Goal: Task Accomplishment & Management: Manage account settings

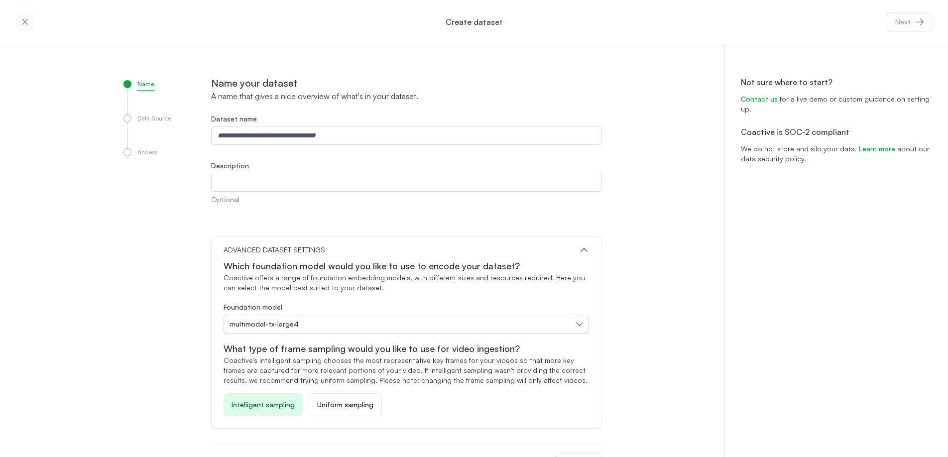
scroll to position [32, 0]
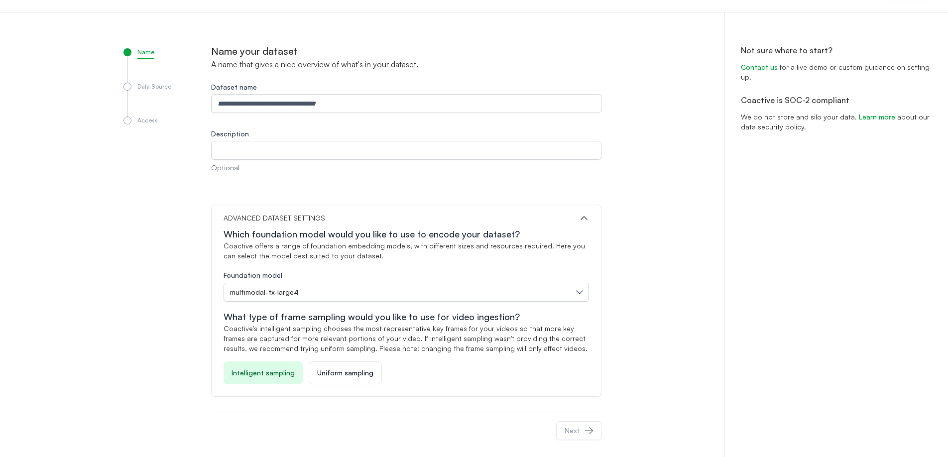
click at [88, 66] on div "Name Data Source Access Name your dataset A name that gives a nice overview of …" at bounding box center [474, 237] width 948 height 451
click at [82, 81] on div "Name Data Source Access Name your dataset A name that gives a nice overview of …" at bounding box center [474, 237] width 948 height 451
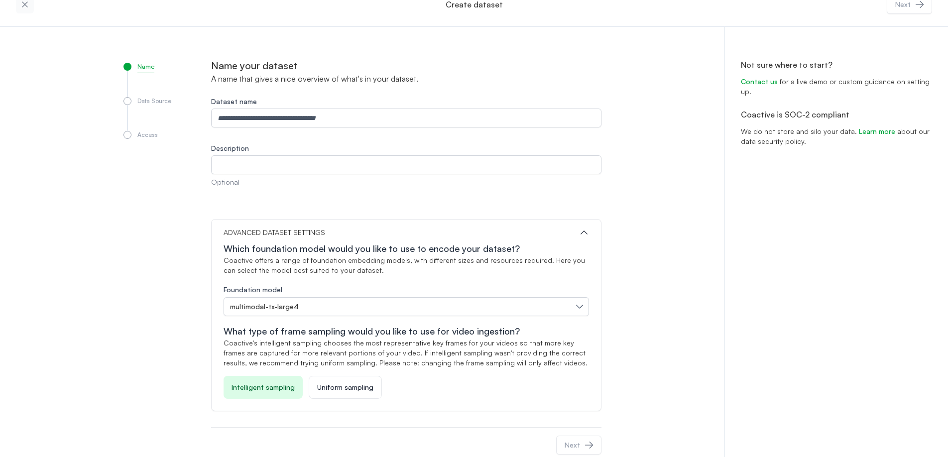
scroll to position [0, 0]
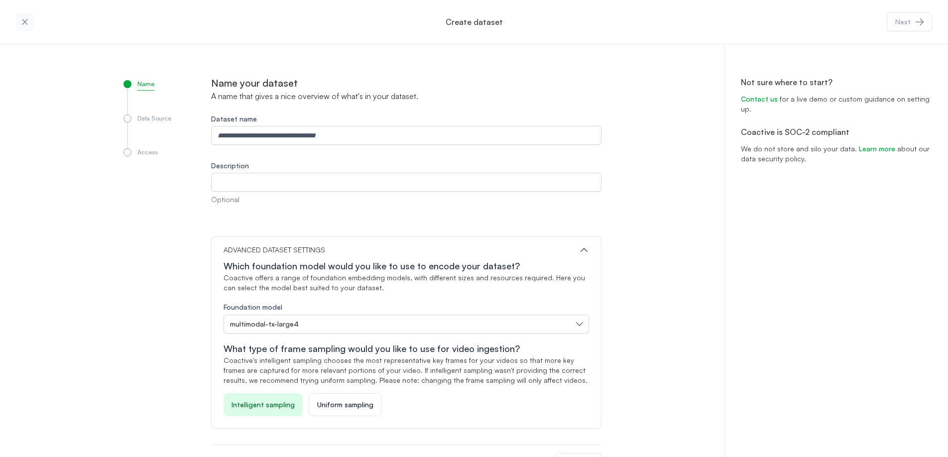
click at [28, 22] on icon "button" at bounding box center [25, 22] width 10 height 10
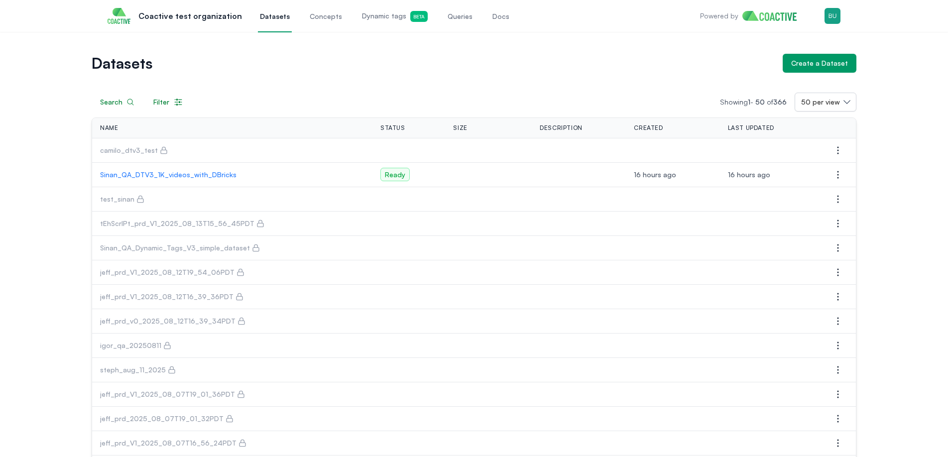
click at [179, 174] on p "Sinan_QA_DTV3_1K_videos_with_DBricks" at bounding box center [232, 175] width 264 height 10
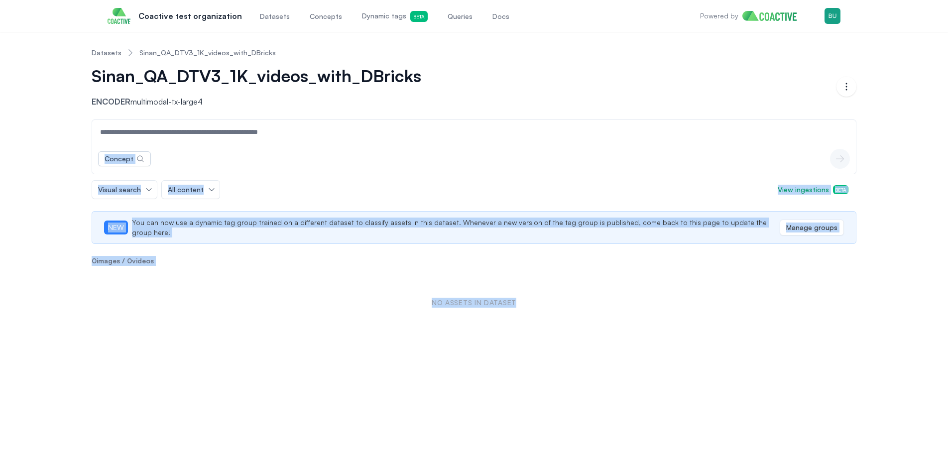
drag, startPoint x: 454, startPoint y: 329, endPoint x: 61, endPoint y: 145, distance: 433.8
click at [62, 146] on div "Datasets Sinan_QA_DTV3_1K_videos_with_DBricks Sinan_QA_DTV3_1K_videos_with_DBri…" at bounding box center [474, 244] width 948 height 425
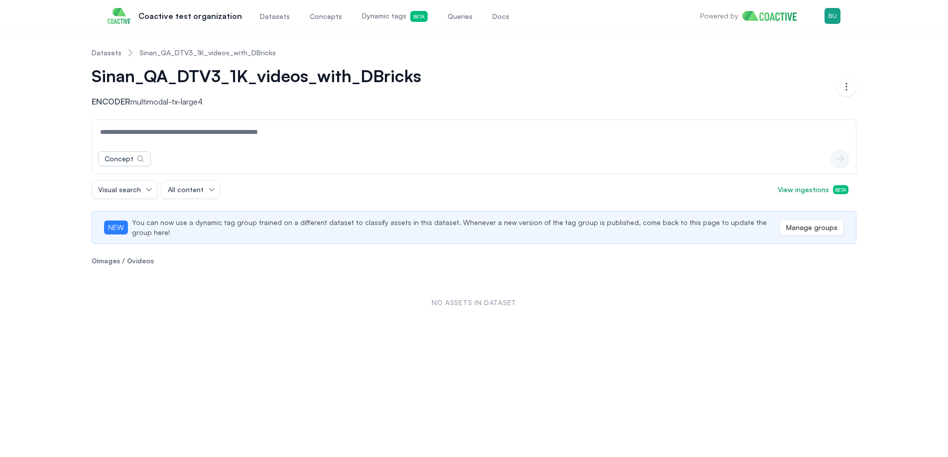
click at [58, 145] on div "Datasets Sinan_QA_DTV3_1K_videos_with_DBricks Sinan_QA_DTV3_1K_videos_with_DBri…" at bounding box center [474, 186] width 912 height 292
click at [63, 134] on div "Datasets Sinan_QA_DTV3_1K_videos_with_DBricks Sinan_QA_DTV3_1K_videos_with_DBri…" at bounding box center [474, 186] width 912 height 292
click at [57, 158] on div "Datasets Sinan_QA_DTV3_1K_videos_with_DBricks Sinan_QA_DTV3_1K_videos_with_DBri…" at bounding box center [474, 186] width 912 height 292
click at [58, 167] on div "Datasets Sinan_QA_DTV3_1K_videos_with_DBricks Sinan_QA_DTV3_1K_videos_with_DBri…" at bounding box center [474, 186] width 912 height 292
click at [57, 170] on div "Datasets Sinan_QA_DTV3_1K_videos_with_DBricks Sinan_QA_DTV3_1K_videos_with_DBri…" at bounding box center [474, 186] width 912 height 292
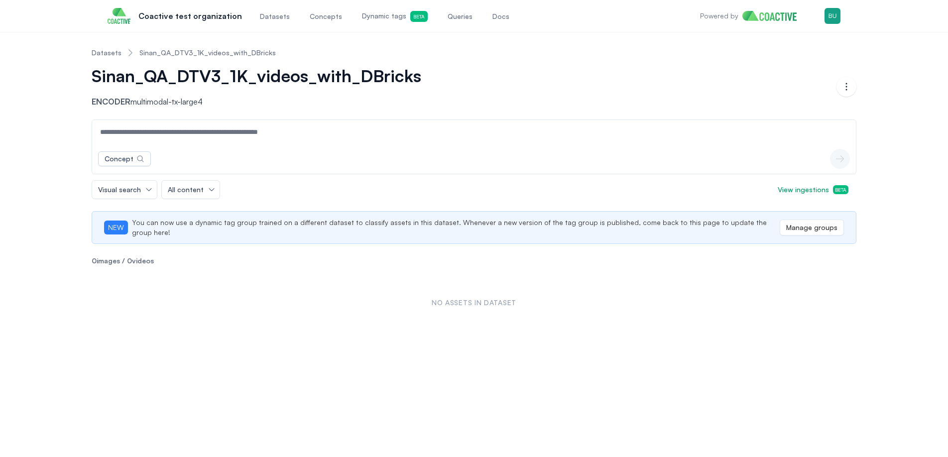
click at [268, 13] on span "Datasets" at bounding box center [275, 16] width 30 height 10
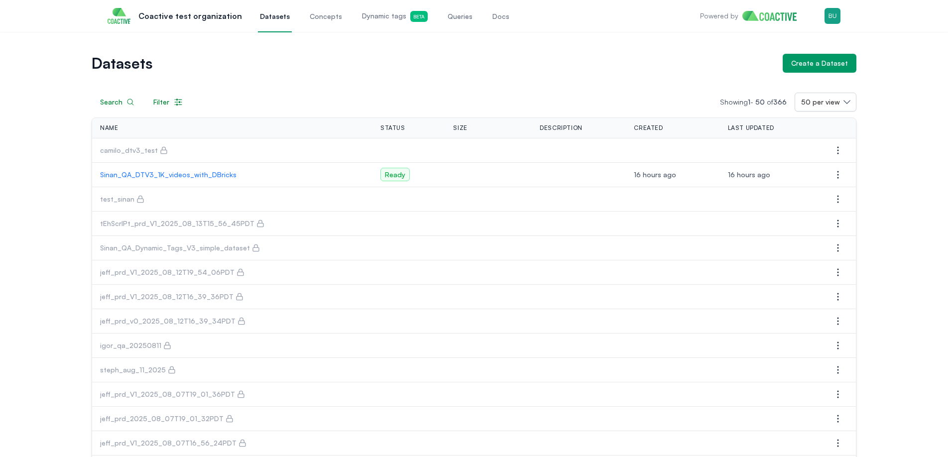
click at [146, 150] on p "camilo_dtv3_test" at bounding box center [129, 150] width 58 height 10
click at [165, 149] on span "camilo_dtv3_test" at bounding box center [232, 150] width 264 height 10
click at [846, 152] on button "Open options" at bounding box center [838, 150] width 20 height 20
click at [791, 174] on span "Manage permissions" at bounding box center [773, 170] width 66 height 10
click at [840, 175] on icon "button" at bounding box center [838, 175] width 12 height 12
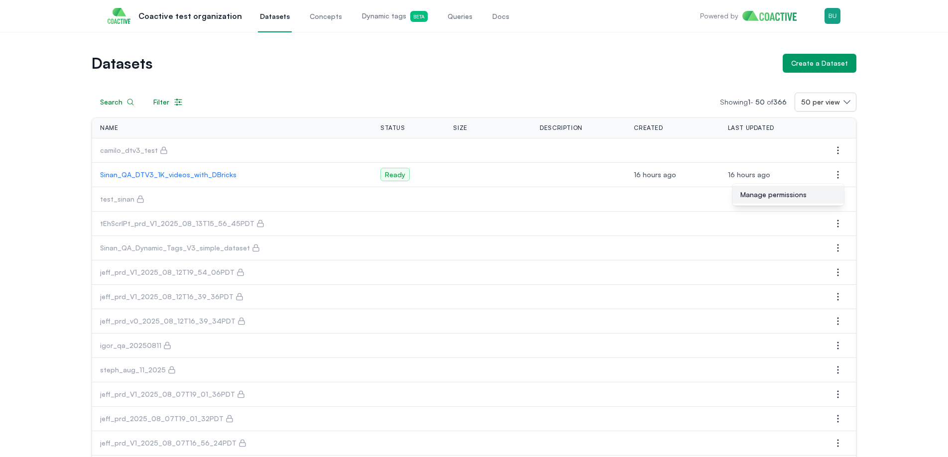
click at [823, 191] on button "Manage permissions" at bounding box center [788, 195] width 112 height 18
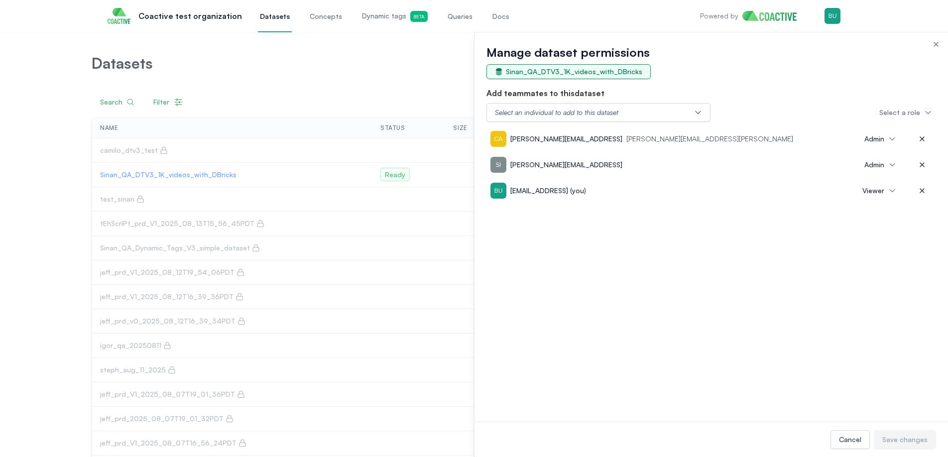
click at [588, 70] on span "Sinan_QA_DTV3_1K_videos_with_DBricks" at bounding box center [574, 72] width 136 height 10
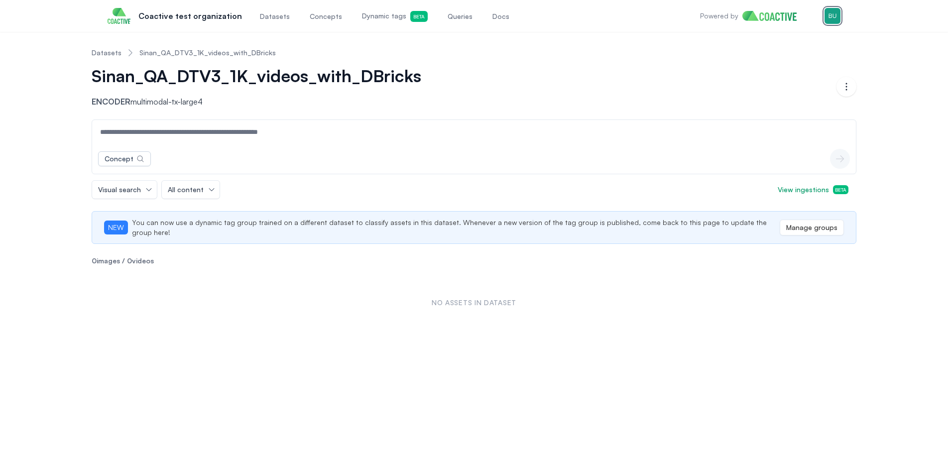
click at [826, 10] on img "button" at bounding box center [832, 16] width 16 height 16
click at [798, 83] on button "Open user menu Switch organization" at bounding box center [780, 82] width 118 height 18
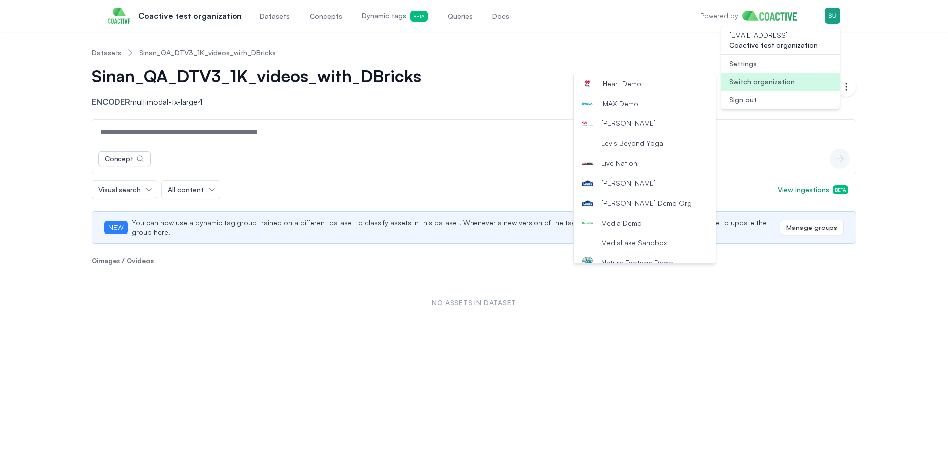
scroll to position [503, 0]
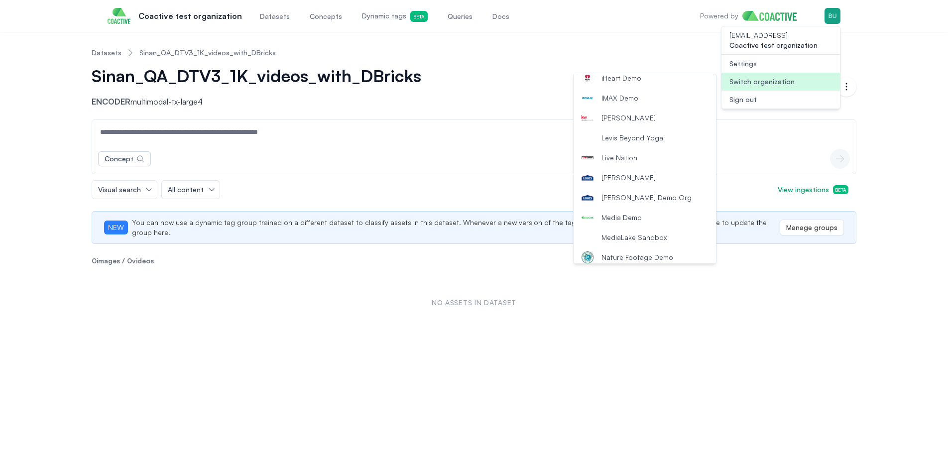
click at [641, 175] on button "Lowe's" at bounding box center [644, 178] width 142 height 20
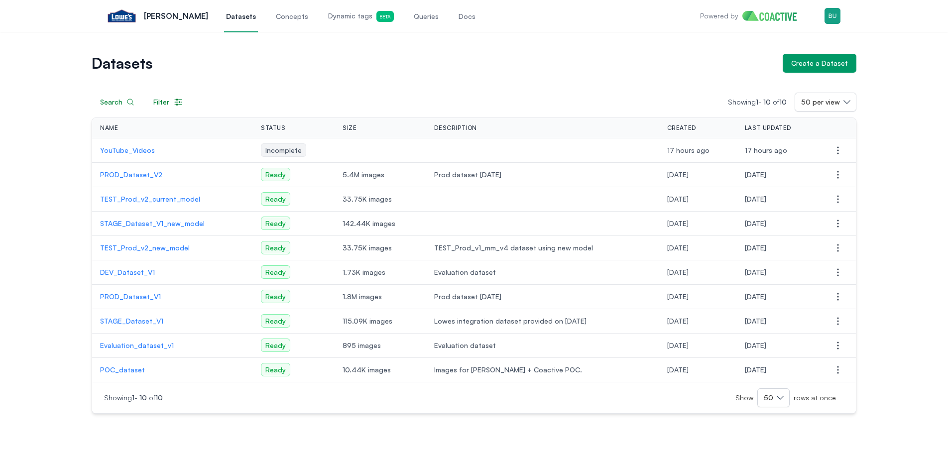
click at [842, 27] on div "Open main menu Lowe's Datasets Concepts Dynamic tags Beta Queries Docs Powered …" at bounding box center [474, 16] width 765 height 32
click at [835, 148] on icon "button" at bounding box center [838, 150] width 12 height 12
click at [781, 169] on span "Delete dataset" at bounding box center [764, 170] width 49 height 10
drag, startPoint x: 36, startPoint y: 151, endPoint x: 43, endPoint y: 104, distance: 47.2
click at [37, 151] on div "Datasets Create a Dataset Search Filter Showing 1 - 10 of 10 50 per view Name S…" at bounding box center [474, 234] width 912 height 360
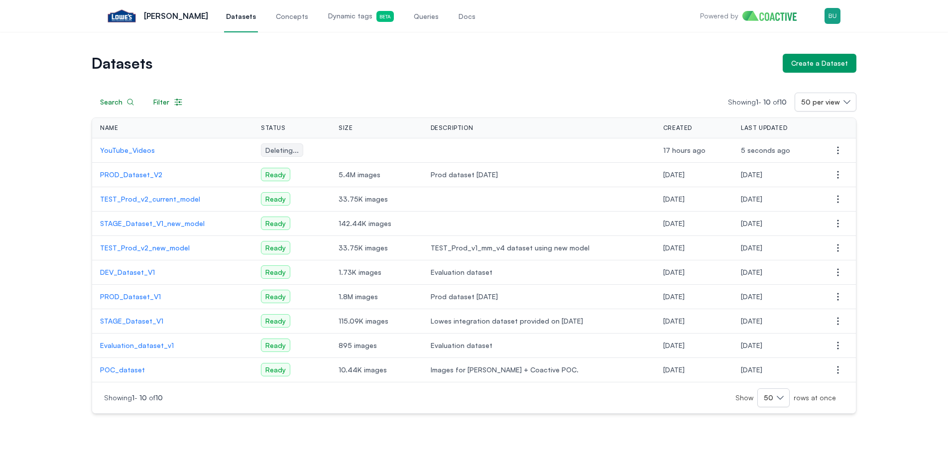
click at [43, 103] on div "Datasets Create a Dataset Search Filter Showing 1 - 10 of 10 50 per view Name S…" at bounding box center [474, 234] width 912 height 360
click at [54, 173] on div "Datasets Create a Dataset Search Filter Showing 1 - 10 of 10 50 per view Name S…" at bounding box center [474, 234] width 912 height 360
click at [901, 104] on div "Datasets Create a Dataset Search Filter Showing 1 - 10 of 10 50 per view Name S…" at bounding box center [474, 234] width 912 height 360
click at [824, 67] on div "Create a Dataset" at bounding box center [819, 63] width 57 height 10
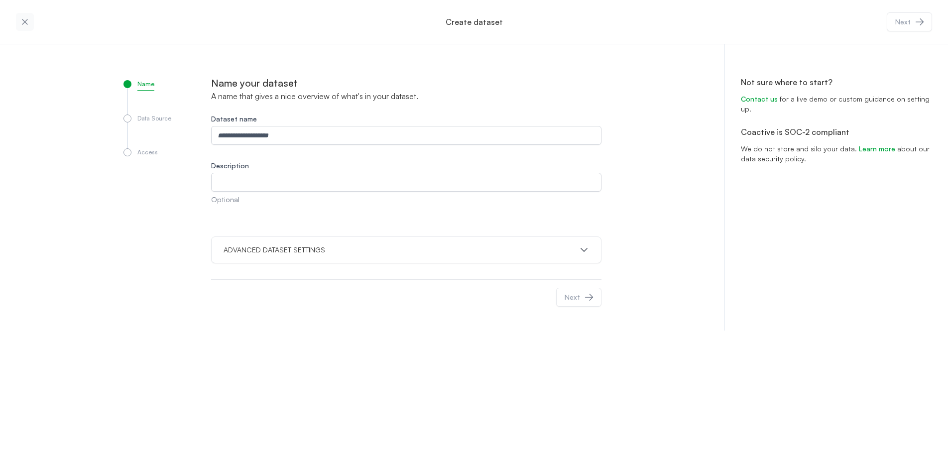
click at [25, 21] on icon "button" at bounding box center [24, 21] width 5 height 5
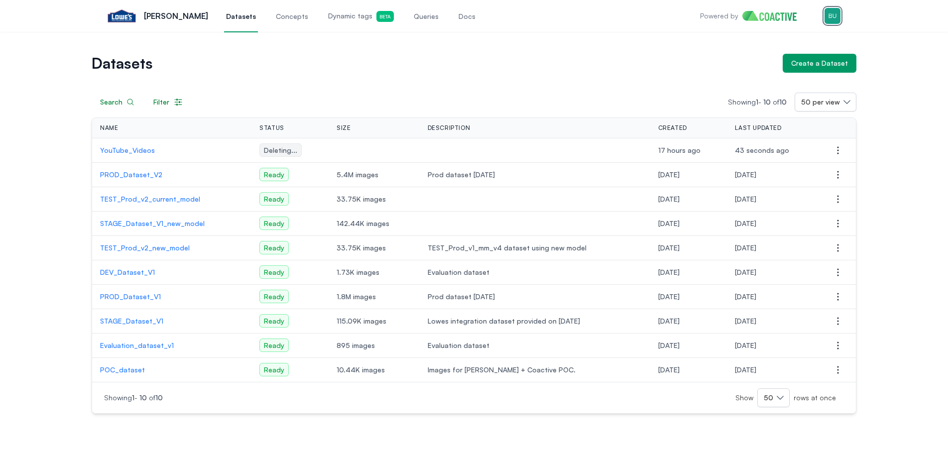
click at [831, 18] on img "button" at bounding box center [832, 16] width 16 height 16
click at [807, 83] on button "Open user menu Switch organization" at bounding box center [780, 82] width 118 height 18
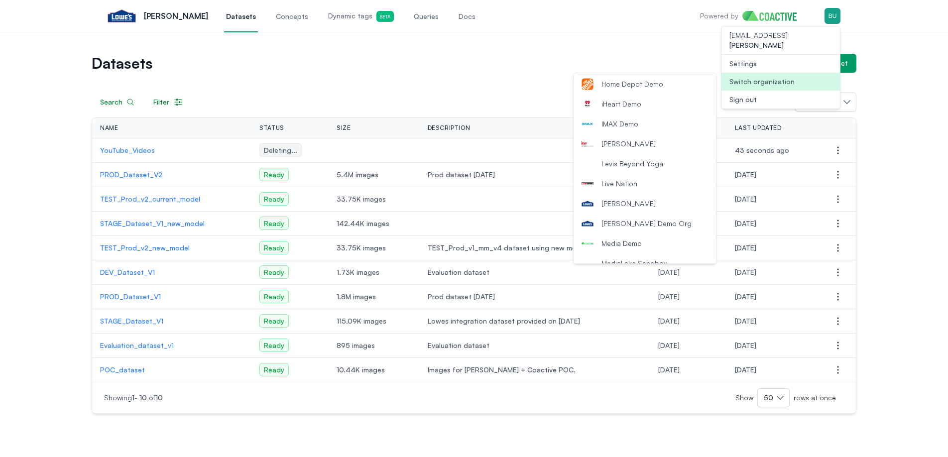
scroll to position [479, 0]
click at [563, 55] on div "Datasets Create a Dataset" at bounding box center [474, 63] width 765 height 19
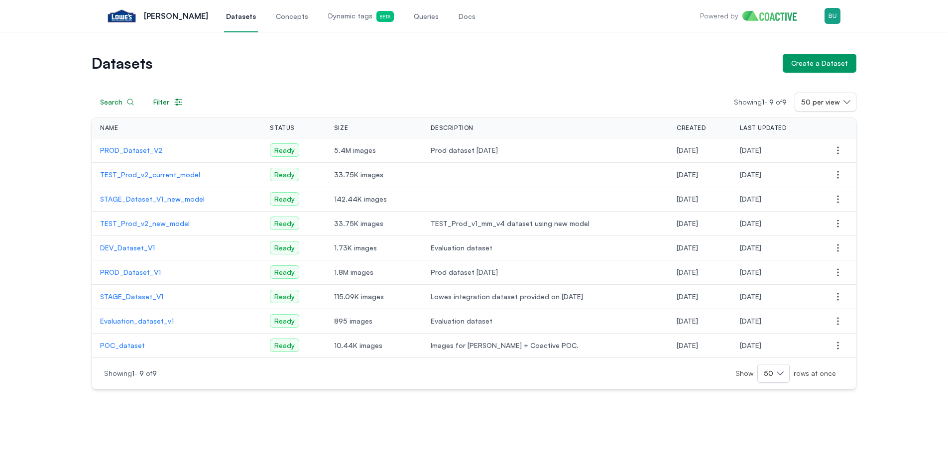
click at [870, 19] on nav "Open main menu Lowe's Datasets Concepts Dynamic tags Beta Queries Docs Powered …" at bounding box center [474, 16] width 948 height 32
click at [828, 23] on img "button" at bounding box center [832, 16] width 16 height 16
click at [770, 77] on div "Switch organization" at bounding box center [761, 82] width 65 height 10
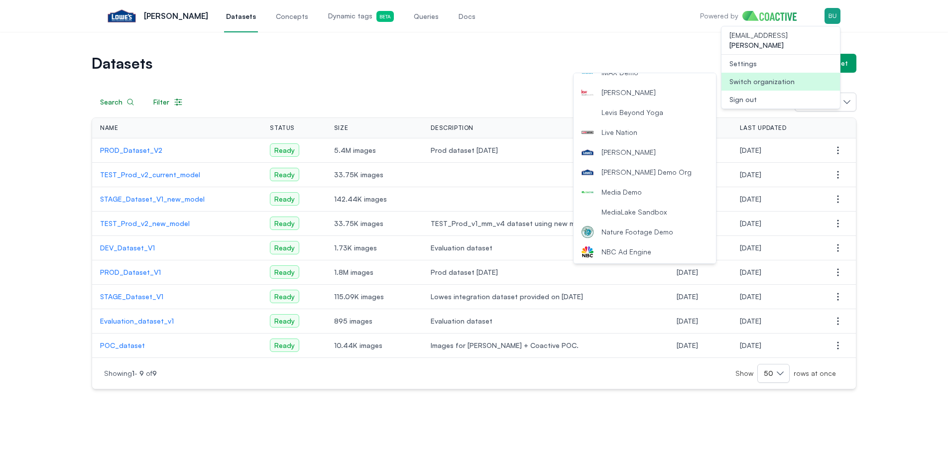
scroll to position [517, 0]
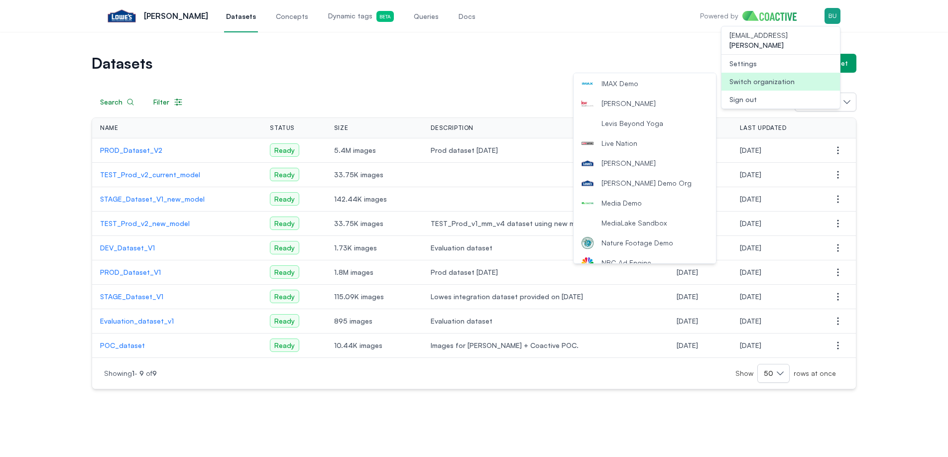
click at [636, 186] on span "[PERSON_NAME] Demo Org" at bounding box center [646, 183] width 90 height 10
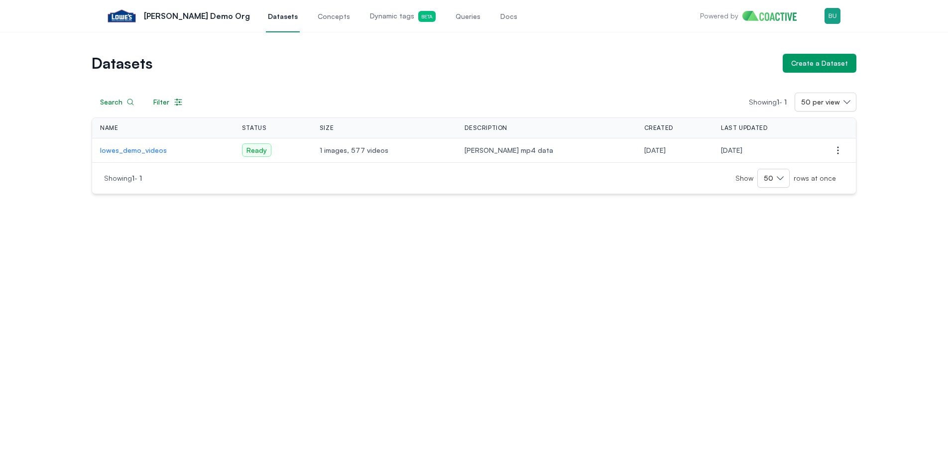
click at [342, 269] on div "Datasets Create a Dataset Search Filter Showing 1 - 1 50 per view Name Status S…" at bounding box center [474, 244] width 948 height 425
click at [213, 250] on div "Datasets Create a Dataset Search Filter Showing 1 - 1 50 per view Name Status S…" at bounding box center [474, 244] width 948 height 425
click at [213, 249] on div "Datasets Create a Dataset Search Filter Showing 1 - 1 50 per view Name Status S…" at bounding box center [474, 244] width 948 height 425
click at [294, 230] on div "Datasets Create a Dataset Search Filter Showing 1 - 1 50 per view Name Status S…" at bounding box center [474, 244] width 948 height 425
click at [153, 156] on td "lowes_demo_videos" at bounding box center [163, 150] width 142 height 24
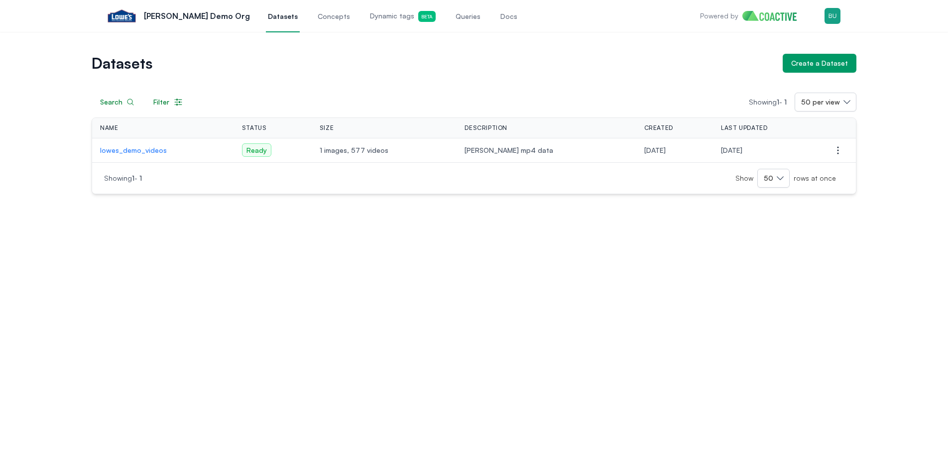
click at [153, 153] on p "lowes_demo_videos" at bounding box center [163, 150] width 126 height 10
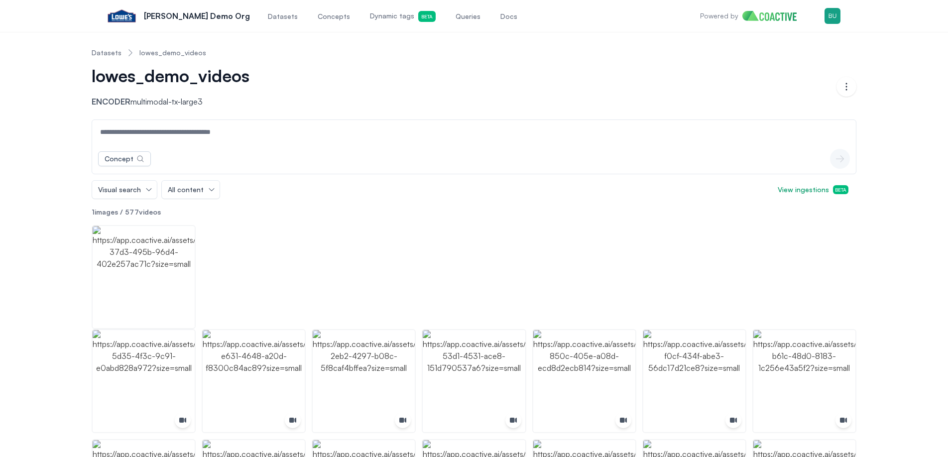
click at [117, 55] on link "Datasets" at bounding box center [107, 53] width 30 height 10
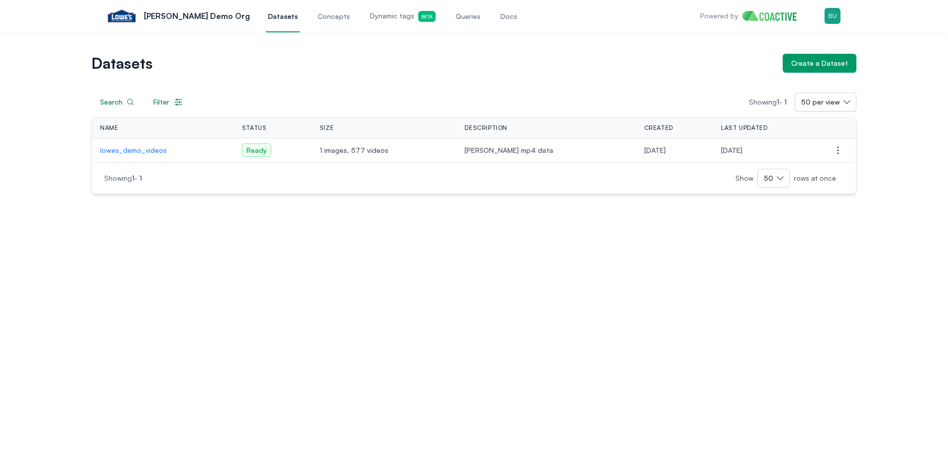
click at [738, 348] on div "Datasets Create a Dataset Search Filter Showing 1 - 1 50 per view Name Status S…" at bounding box center [474, 244] width 948 height 425
click at [729, 236] on div "Datasets Create a Dataset Search Filter Showing 1 - 1 50 per view Name Status S…" at bounding box center [474, 244] width 948 height 425
click at [811, 63] on div "Create a Dataset" at bounding box center [819, 63] width 57 height 10
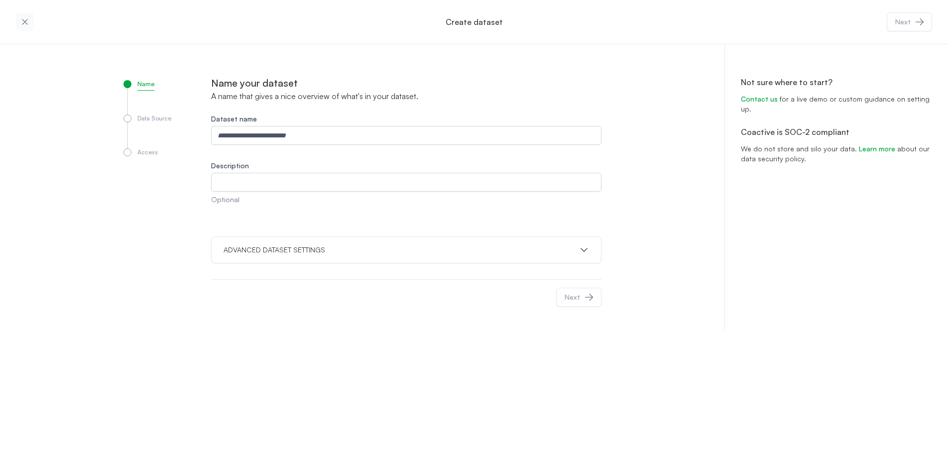
click at [19, 22] on button "button" at bounding box center [25, 22] width 18 height 18
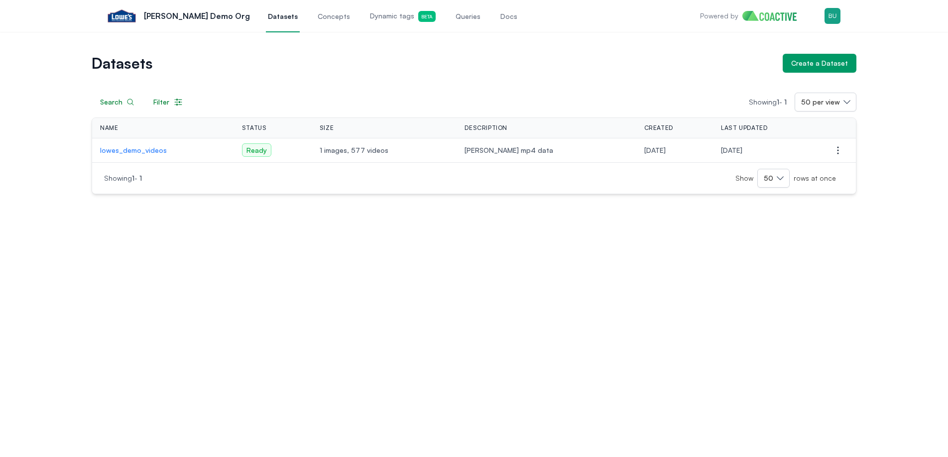
click at [143, 151] on p "lowes_demo_videos" at bounding box center [163, 150] width 126 height 10
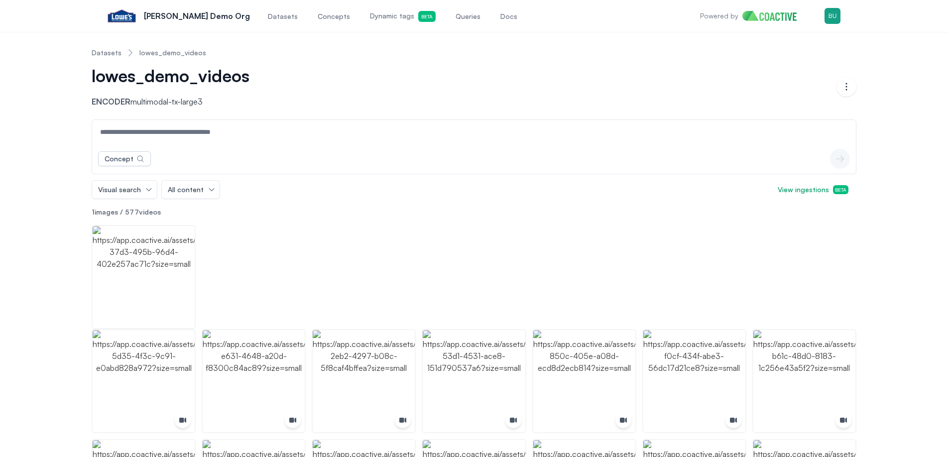
click at [101, 45] on ol "Datasets lowes_demo_videos" at bounding box center [149, 53] width 114 height 26
click at [101, 49] on link "Datasets" at bounding box center [107, 53] width 30 height 10
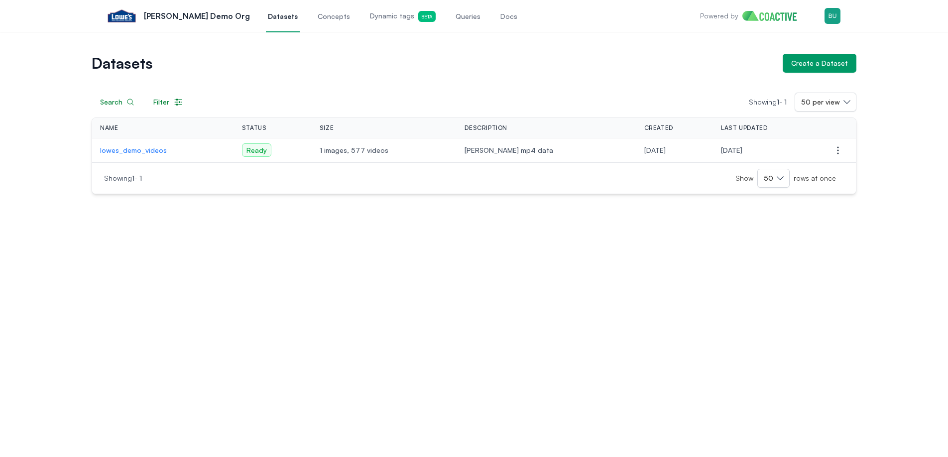
click at [259, 96] on div "Search Filter Showing 1 - 1 50 per view" at bounding box center [474, 102] width 765 height 19
click at [820, 61] on div "Create a Dataset" at bounding box center [819, 63] width 57 height 10
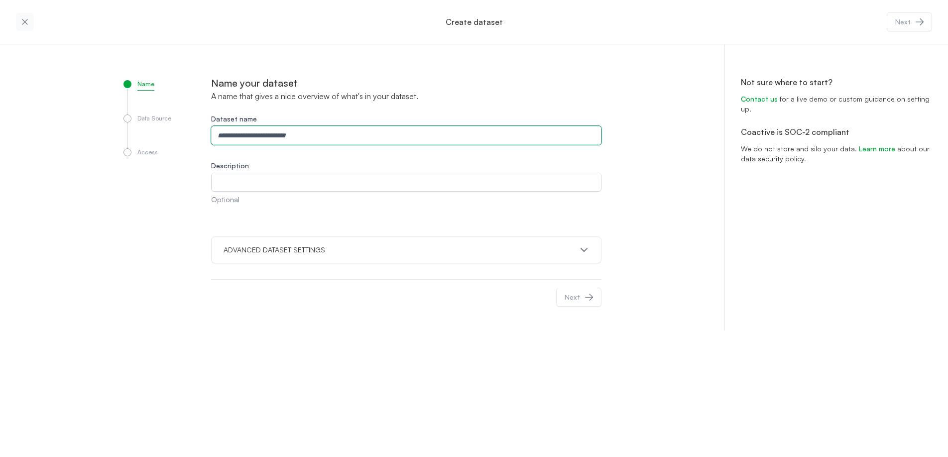
click at [301, 138] on input "Dataset name" at bounding box center [406, 135] width 390 height 19
type input "**********"
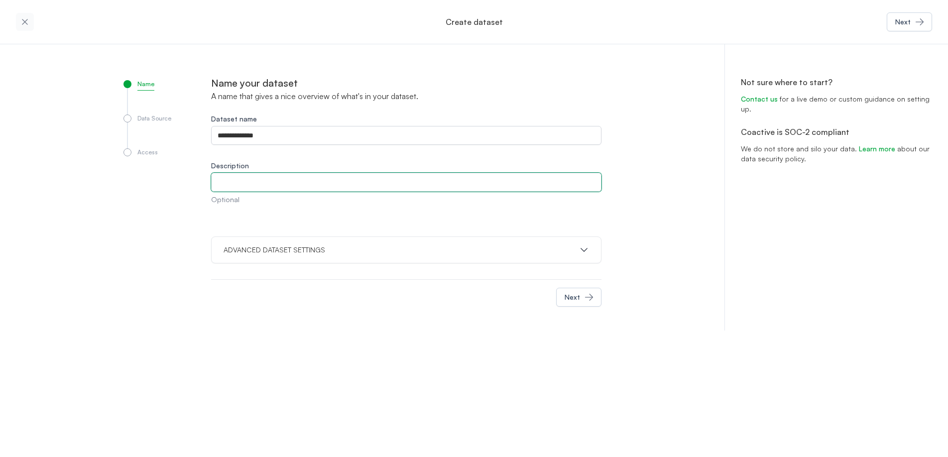
click at [265, 181] on input "Description" at bounding box center [406, 182] width 390 height 19
click at [260, 242] on div "ADVANCED DATASET SETTINGS" at bounding box center [406, 249] width 390 height 27
click at [266, 276] on div "**********" at bounding box center [406, 195] width 390 height 238
click at [280, 252] on p "ADVANCED DATASET SETTINGS" at bounding box center [275, 250] width 102 height 10
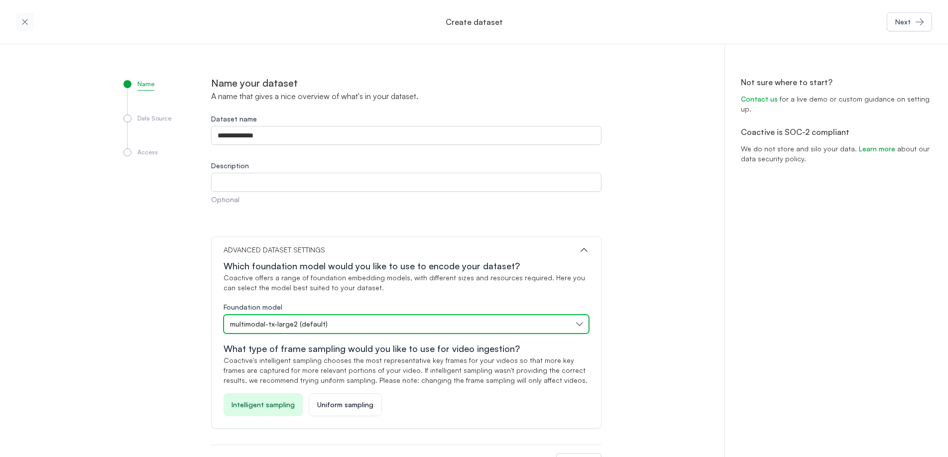
click at [303, 330] on button "multimodal-tx-large2 (default)" at bounding box center [406, 324] width 365 height 19
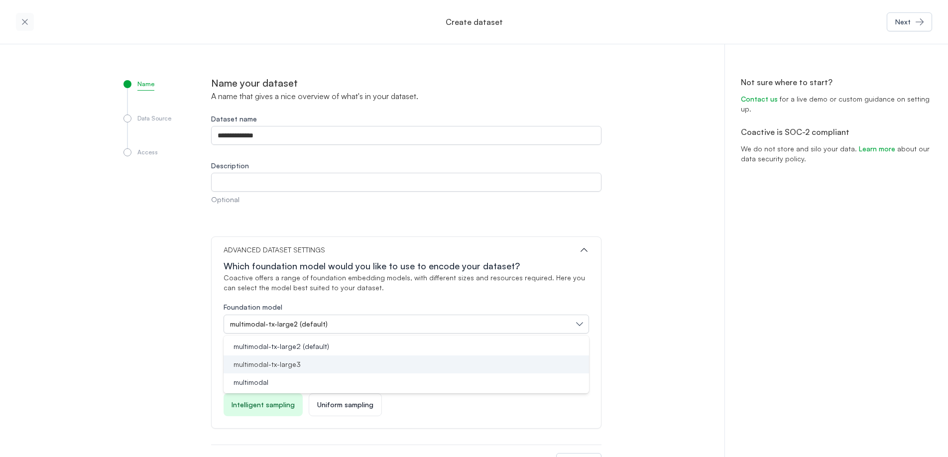
click at [320, 363] on div "multimodal-tx-large3" at bounding box center [399, 364] width 341 height 10
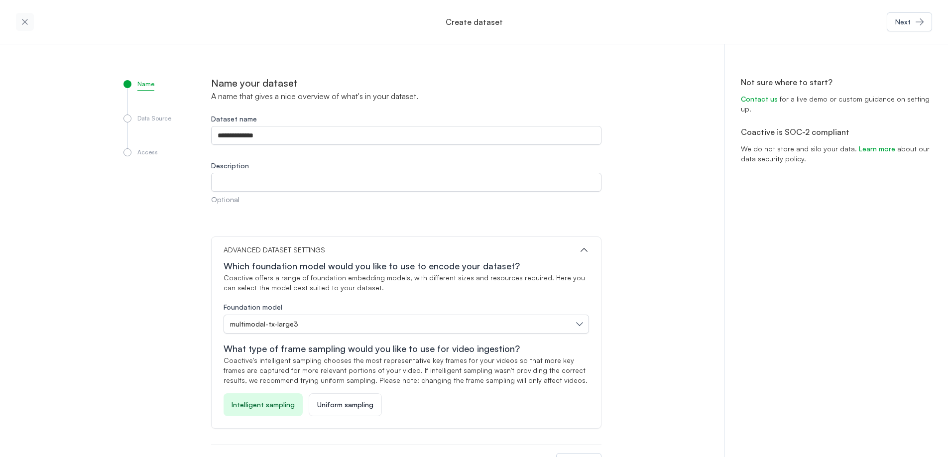
drag, startPoint x: 665, startPoint y: 344, endPoint x: 659, endPoint y: 349, distance: 8.2
click at [665, 344] on div "**********" at bounding box center [474, 269] width 948 height 451
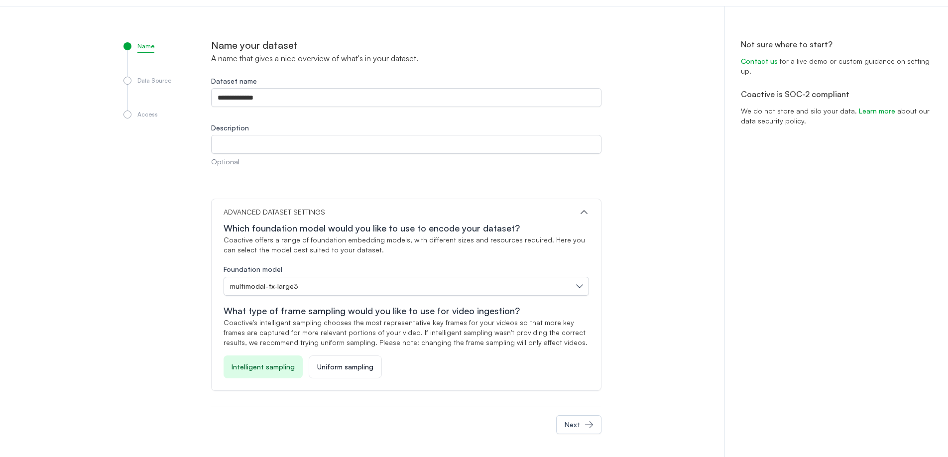
scroll to position [39, 0]
click at [643, 382] on div "**********" at bounding box center [474, 230] width 948 height 451
click at [580, 428] on button "Next" at bounding box center [578, 423] width 45 height 19
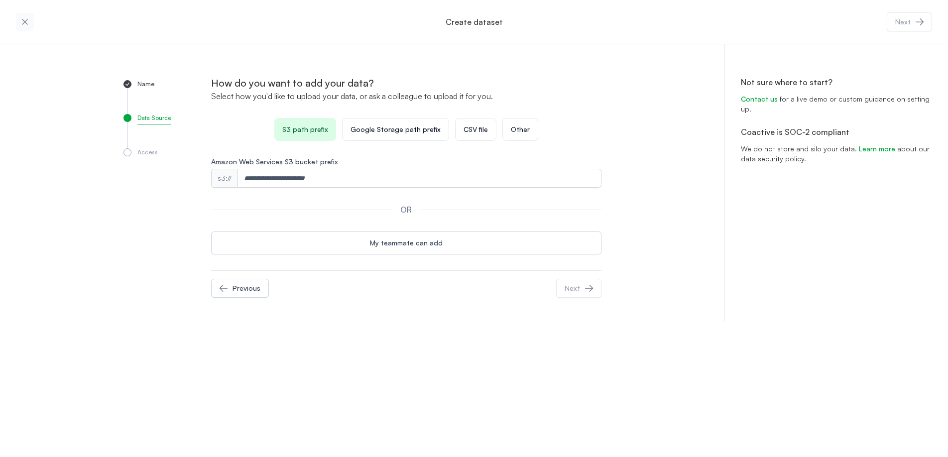
click at [442, 332] on div "Create dataset Next Name Data Source Access How do you want to add your data? S…" at bounding box center [474, 228] width 948 height 457
click at [80, 198] on div "Name Data Source Access How do you want to add your data? Select how you'd like…" at bounding box center [474, 182] width 948 height 277
click at [32, 67] on div "Name Data Source Access How do you want to add your data? Select how you'd like…" at bounding box center [474, 182] width 948 height 277
click at [27, 15] on button "button" at bounding box center [25, 22] width 18 height 18
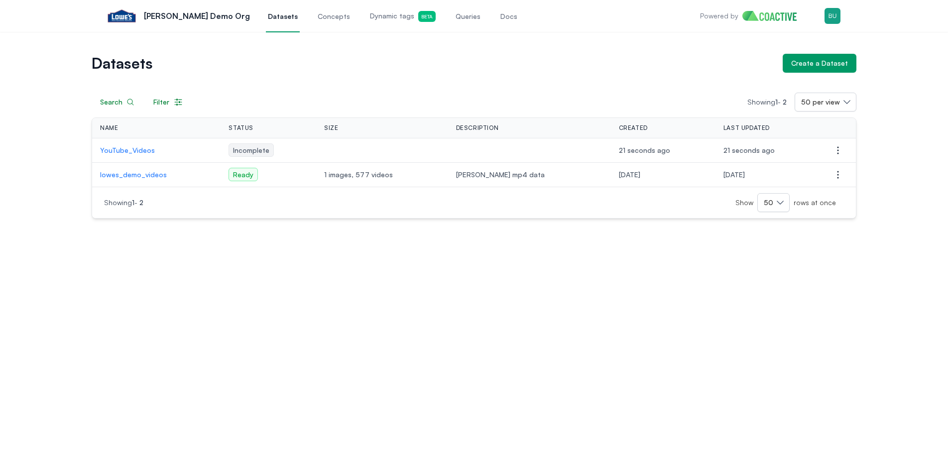
click at [321, 230] on div "Datasets Create a Dataset Search Filter Showing 1 - 2 50 per view Name Status S…" at bounding box center [474, 244] width 948 height 425
click at [420, 262] on div "Datasets Create a Dataset Search Filter Showing 1 - 2 50 per view Name Status S…" at bounding box center [474, 244] width 948 height 425
drag, startPoint x: 435, startPoint y: 263, endPoint x: 450, endPoint y: 263, distance: 15.4
click at [435, 263] on div "Datasets Create a Dataset Search Filter Showing 1 - 2 50 per view Name Status S…" at bounding box center [474, 244] width 948 height 425
click at [450, 263] on div "Datasets Create a Dataset Search Filter Showing 1 - 2 50 per view Name Status S…" at bounding box center [474, 244] width 948 height 425
